Goal: Information Seeking & Learning: Understand process/instructions

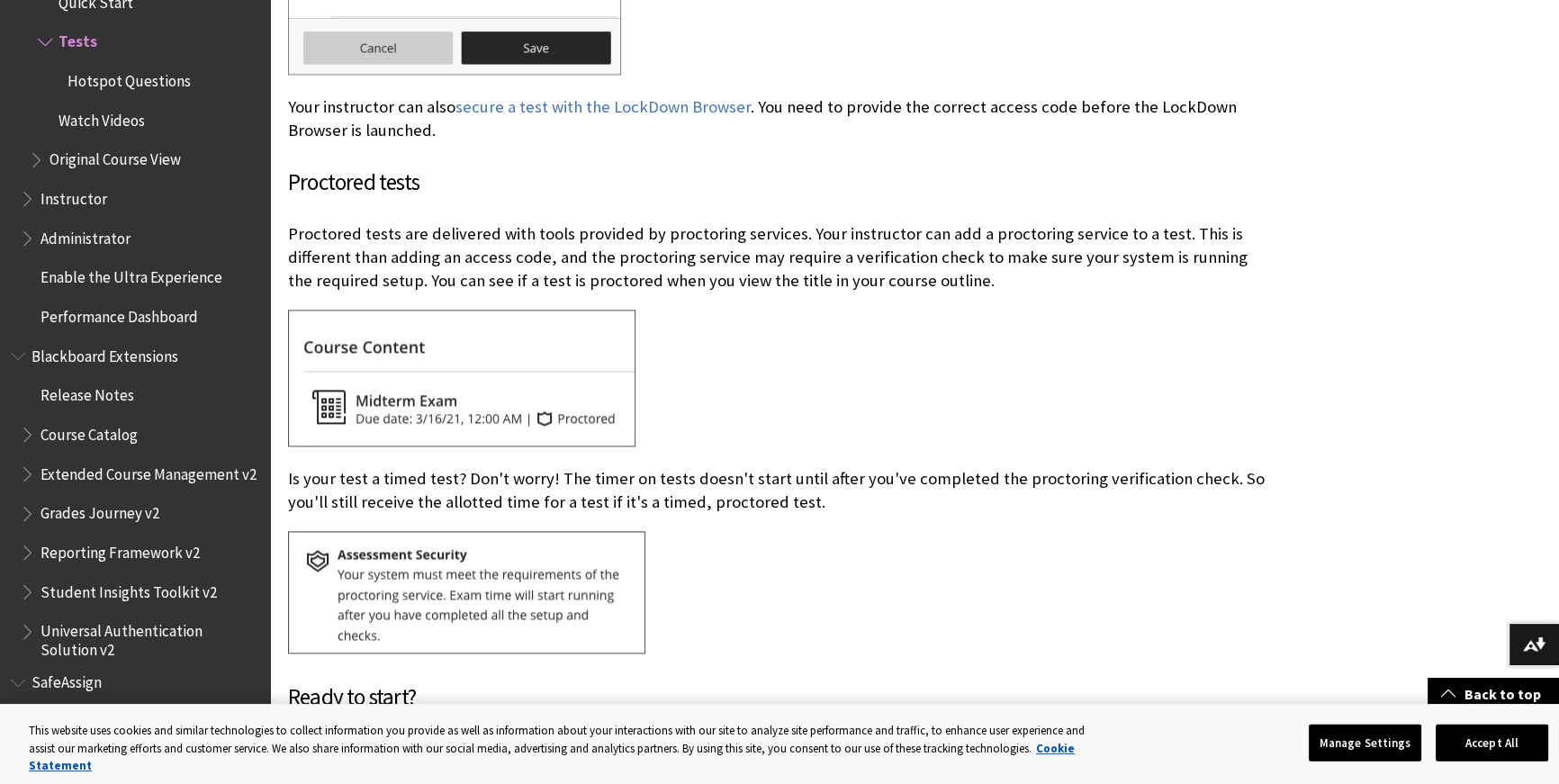
scroll to position [2772, 0]
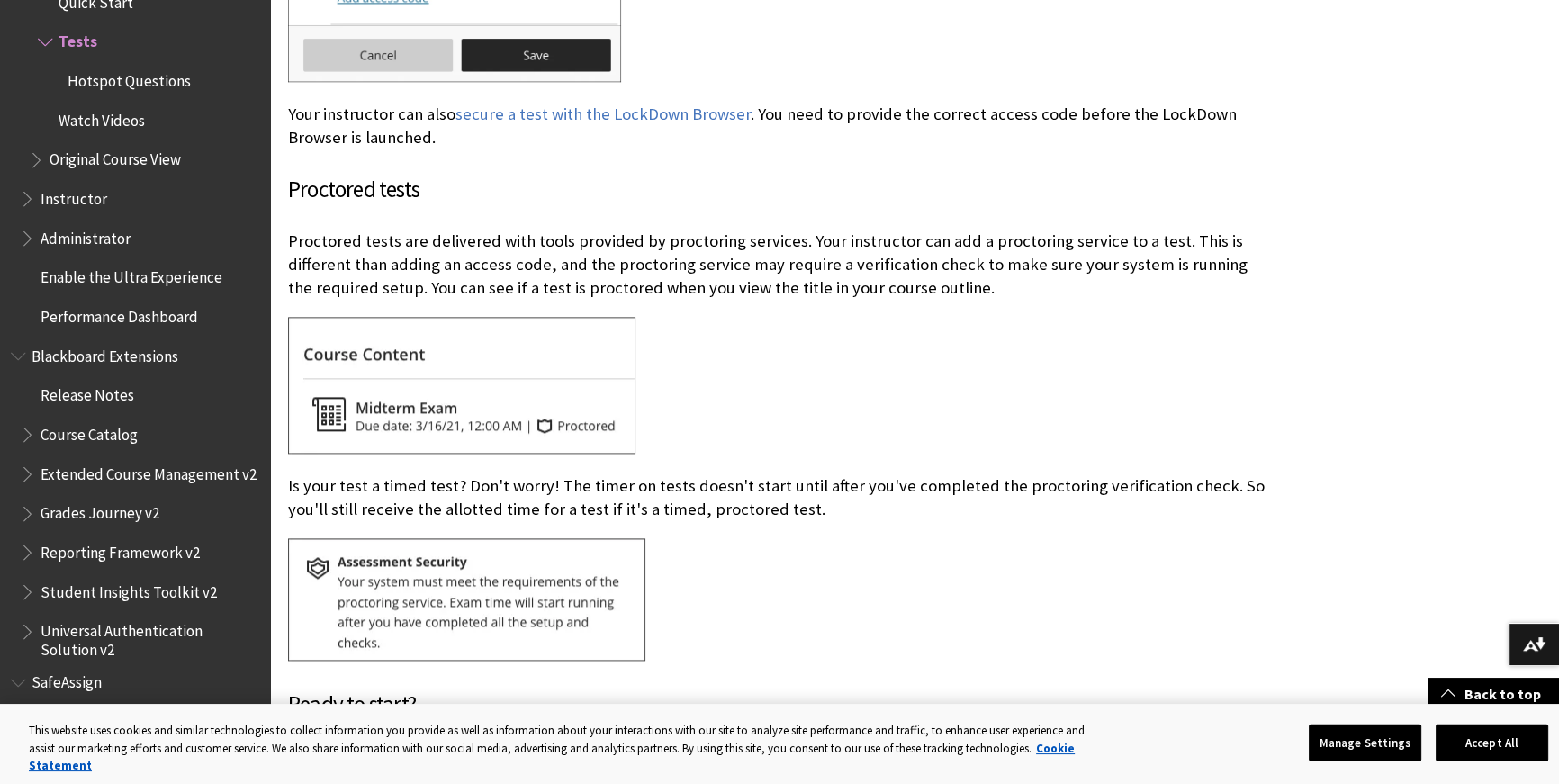
click at [737, 231] on p "Proctored tests are delivered with tools provided by proctoring services. Your …" at bounding box center [781, 265] width 987 height 71
click at [776, 242] on p "Proctored tests are delivered with tools provided by proctoring services. Your …" at bounding box center [781, 265] width 987 height 71
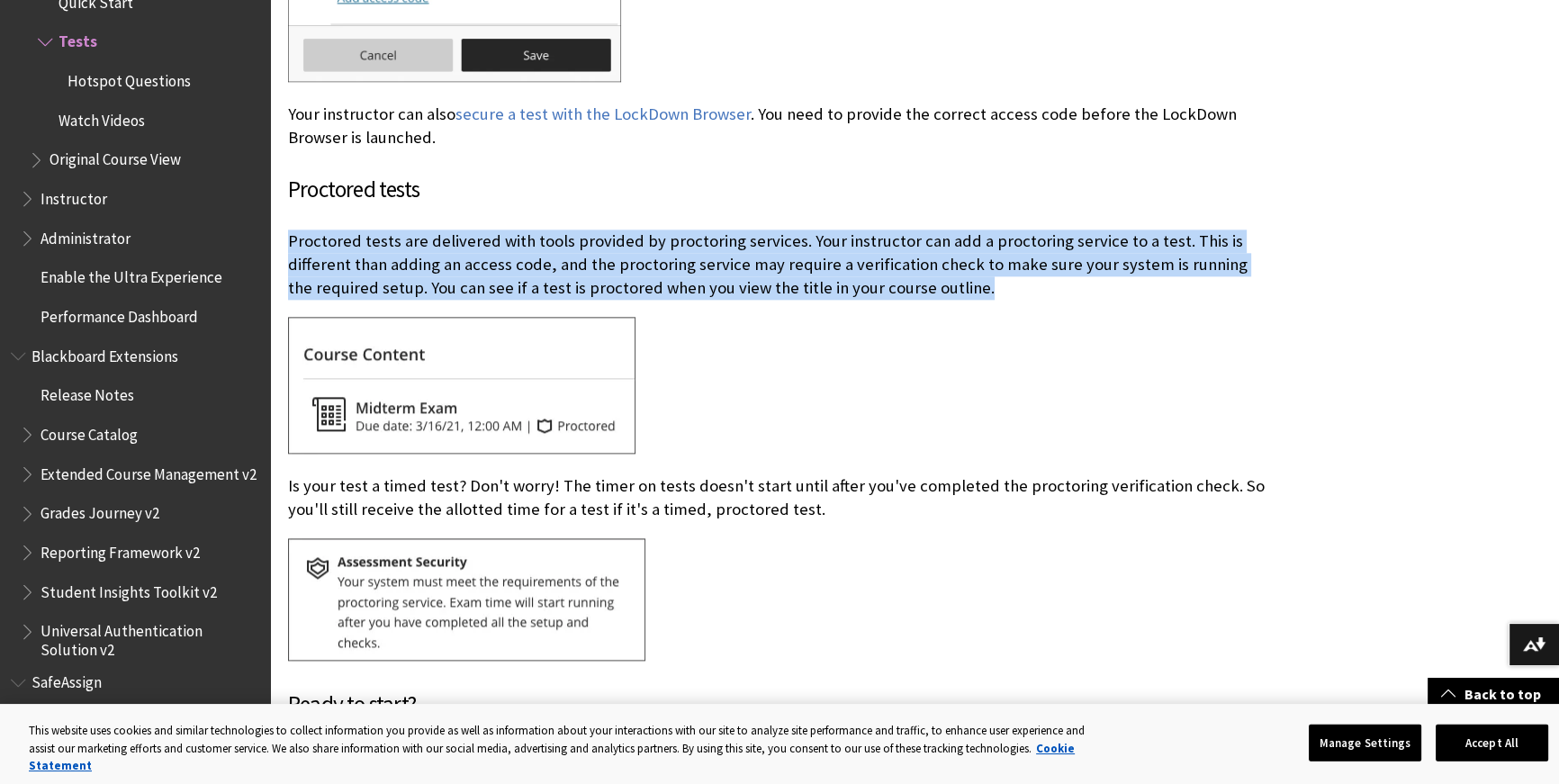
click at [776, 242] on p "Proctored tests are delivered with tools provided by proctoring services. Your …" at bounding box center [781, 265] width 987 height 71
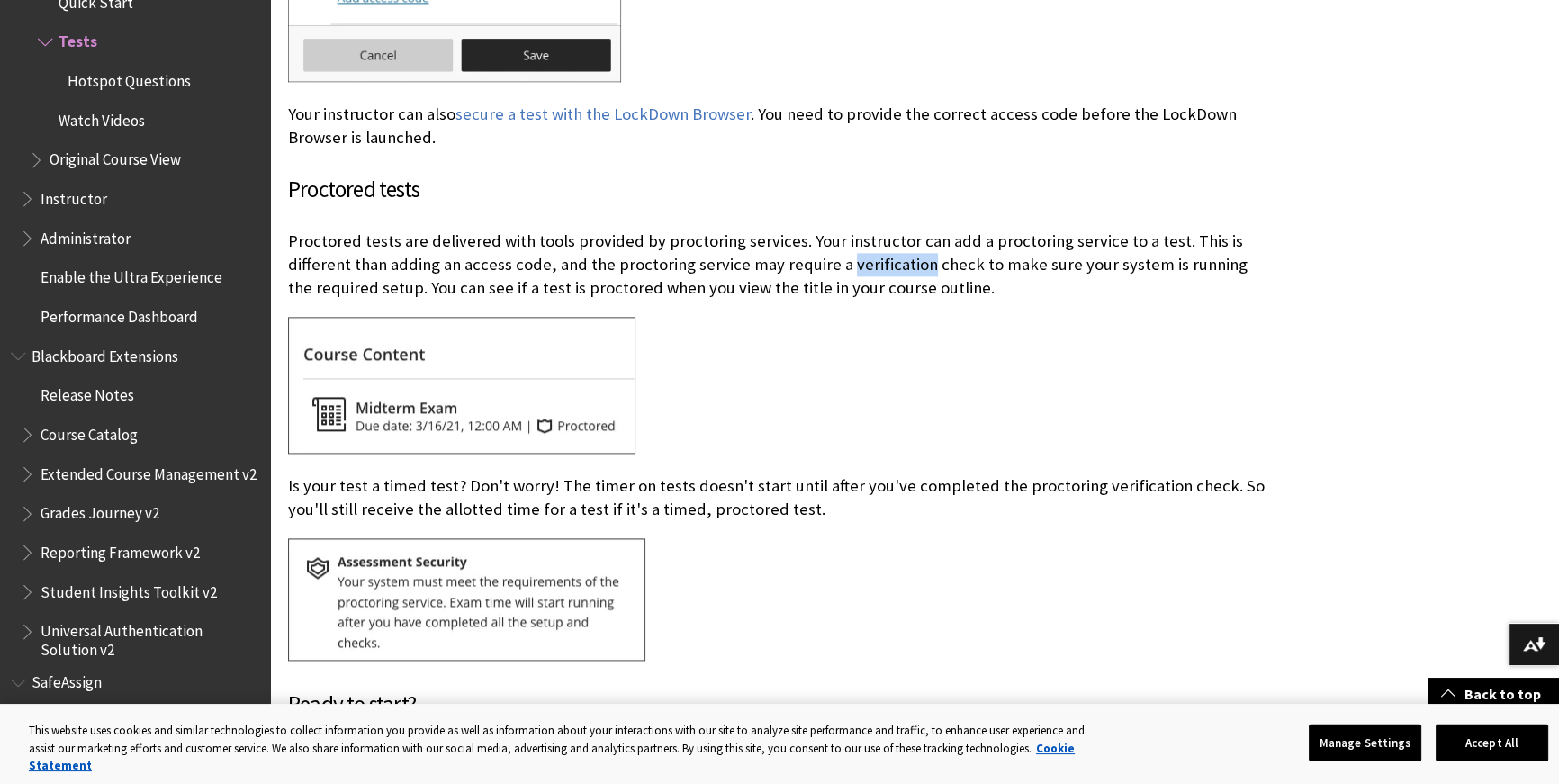
click at [776, 242] on p "Proctored tests are delivered with tools provided by proctoring services. Your …" at bounding box center [781, 265] width 987 height 71
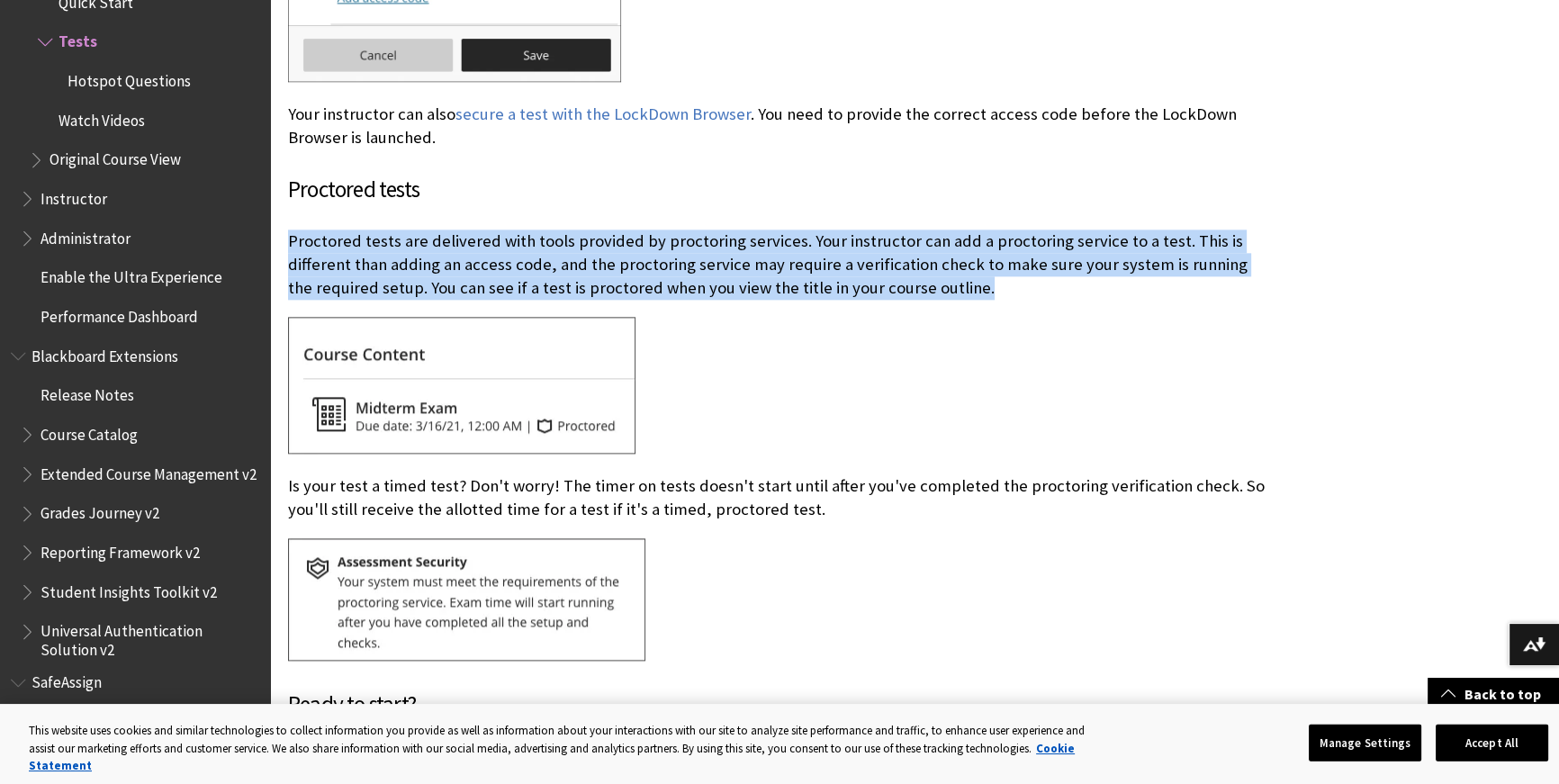
click at [776, 242] on p "Proctored tests are delivered with tools provided by proctoring services. Your …" at bounding box center [781, 265] width 987 height 71
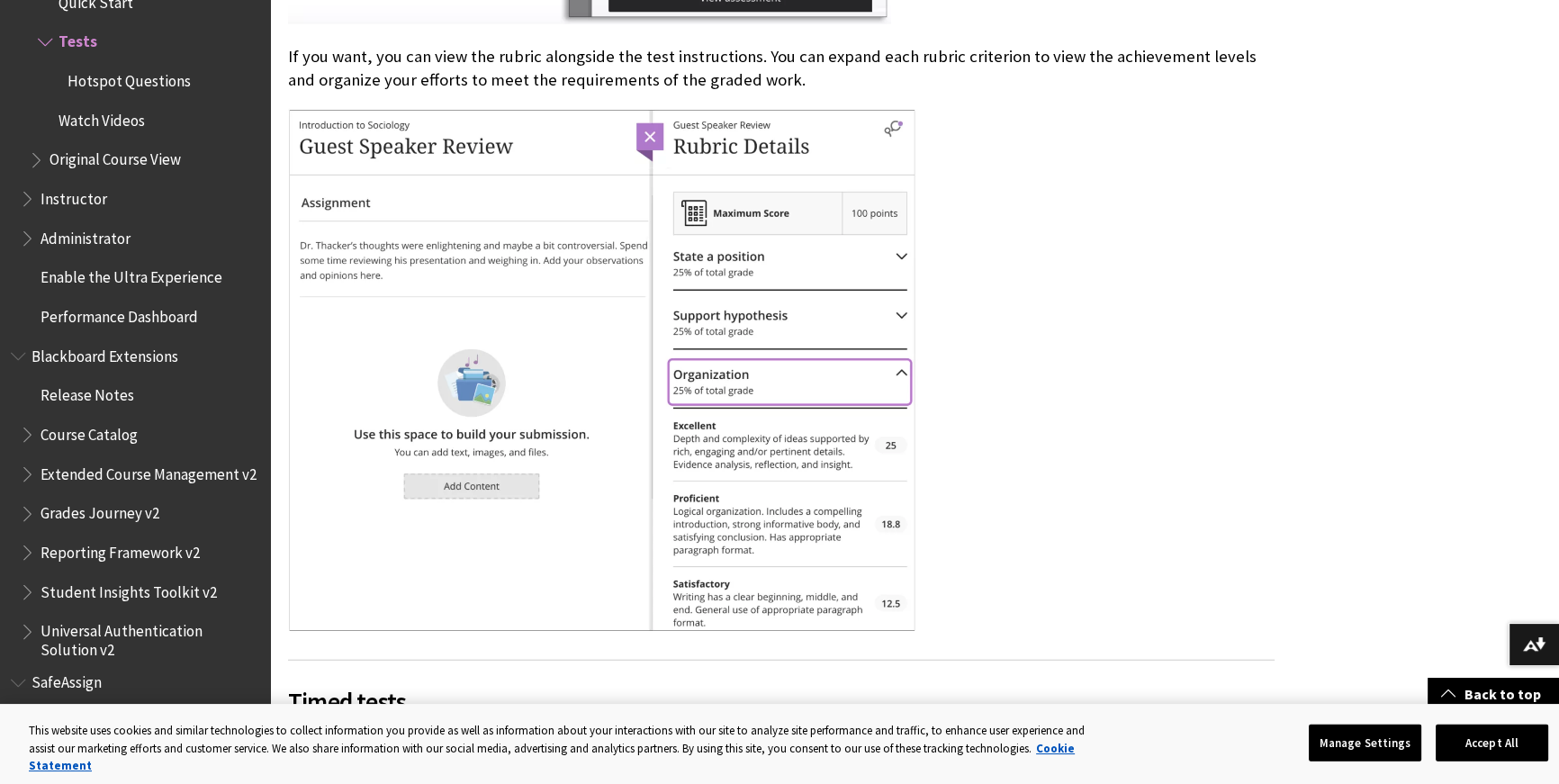
scroll to position [14819, 0]
